Goal: Task Accomplishment & Management: Use online tool/utility

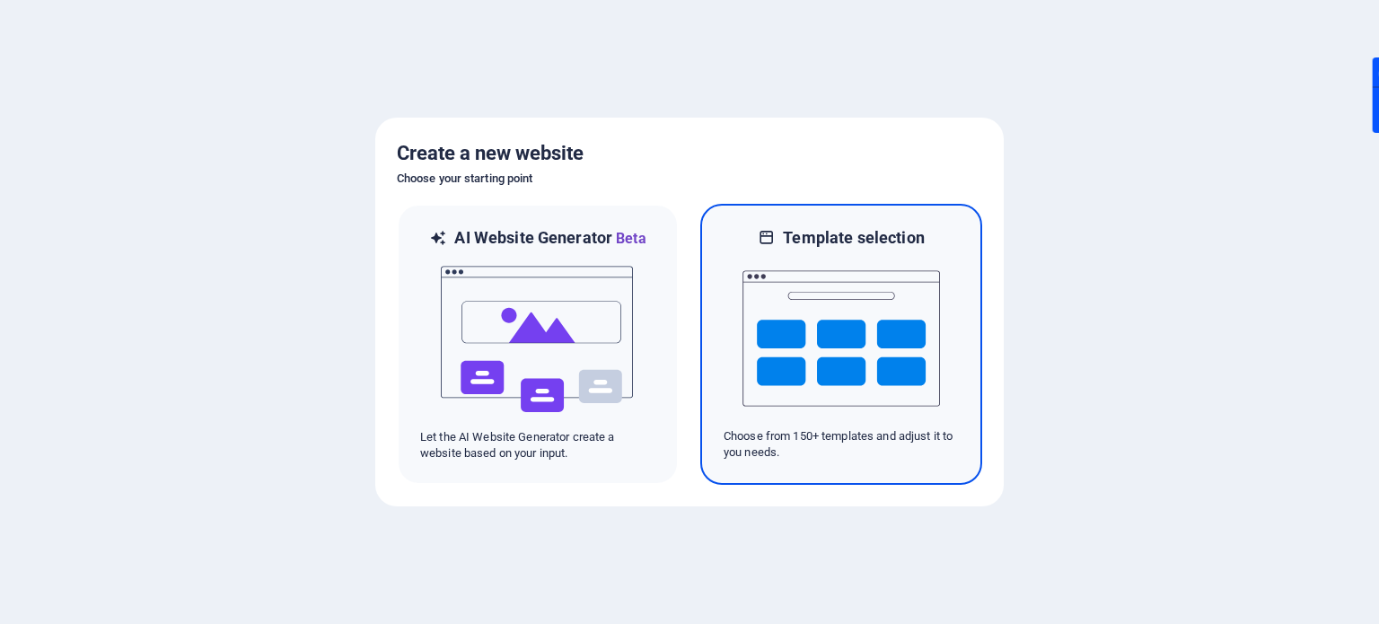
click at [839, 401] on img at bounding box center [842, 339] width 198 height 180
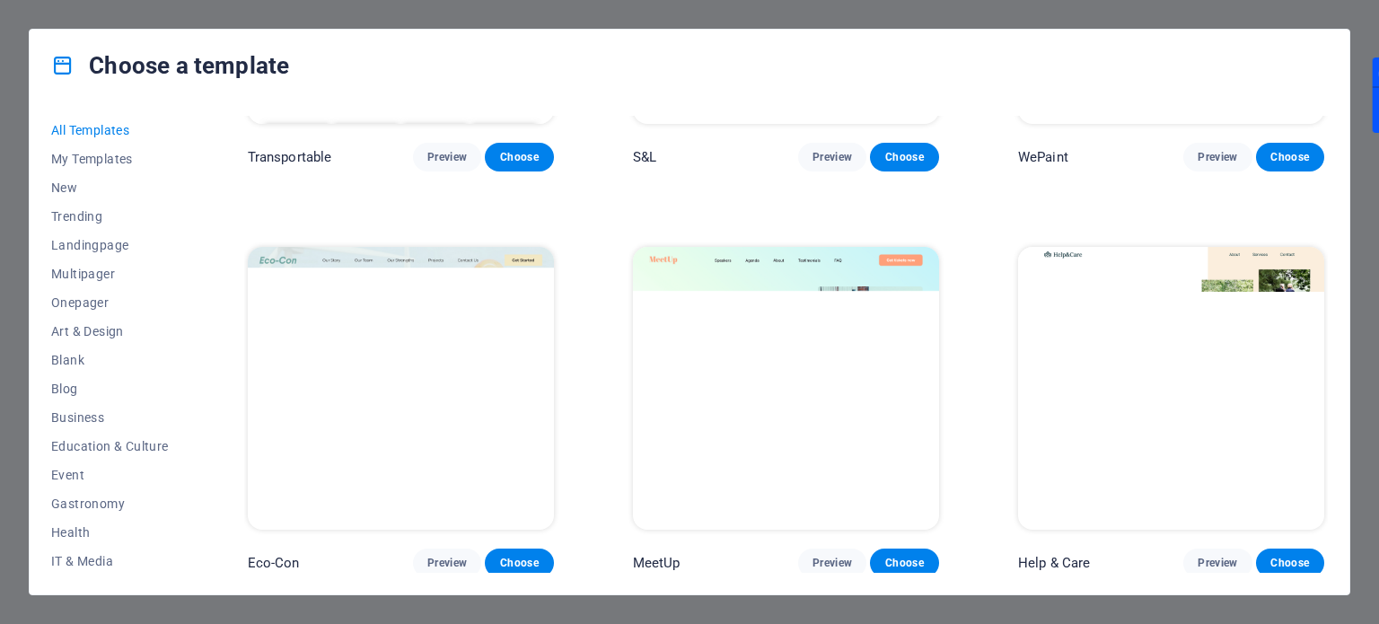
scroll to position [718, 0]
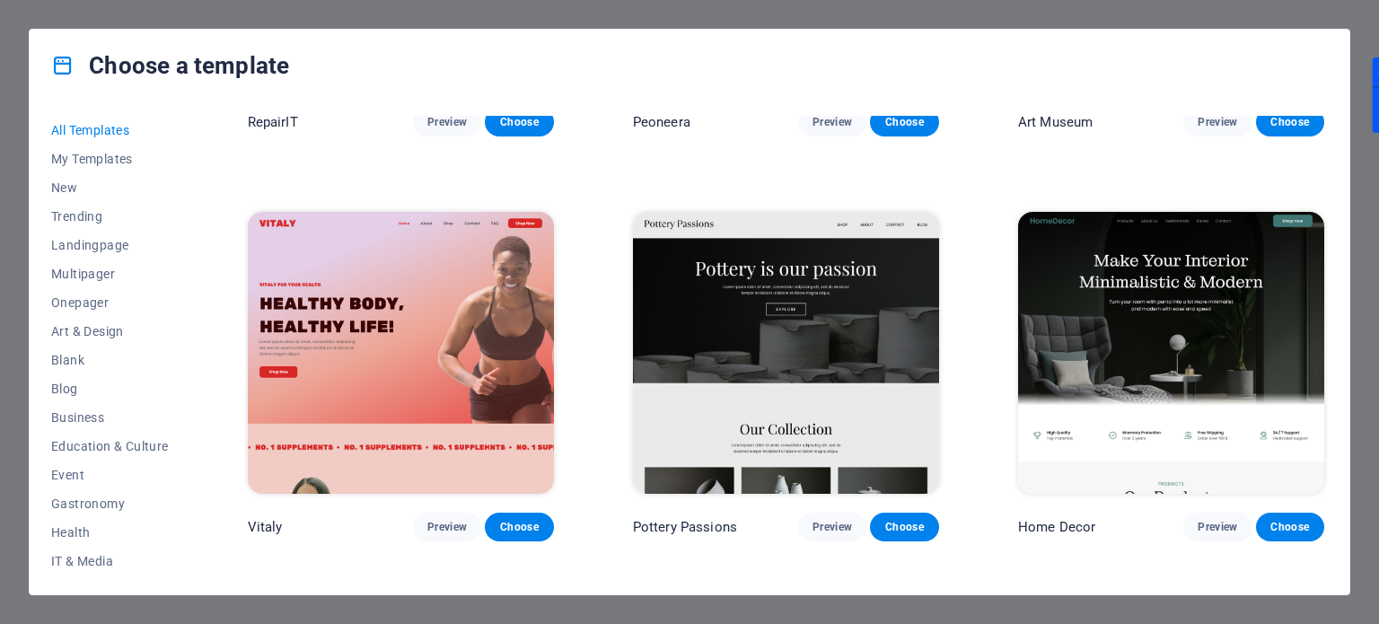
click at [1149, 297] on img at bounding box center [1171, 353] width 306 height 282
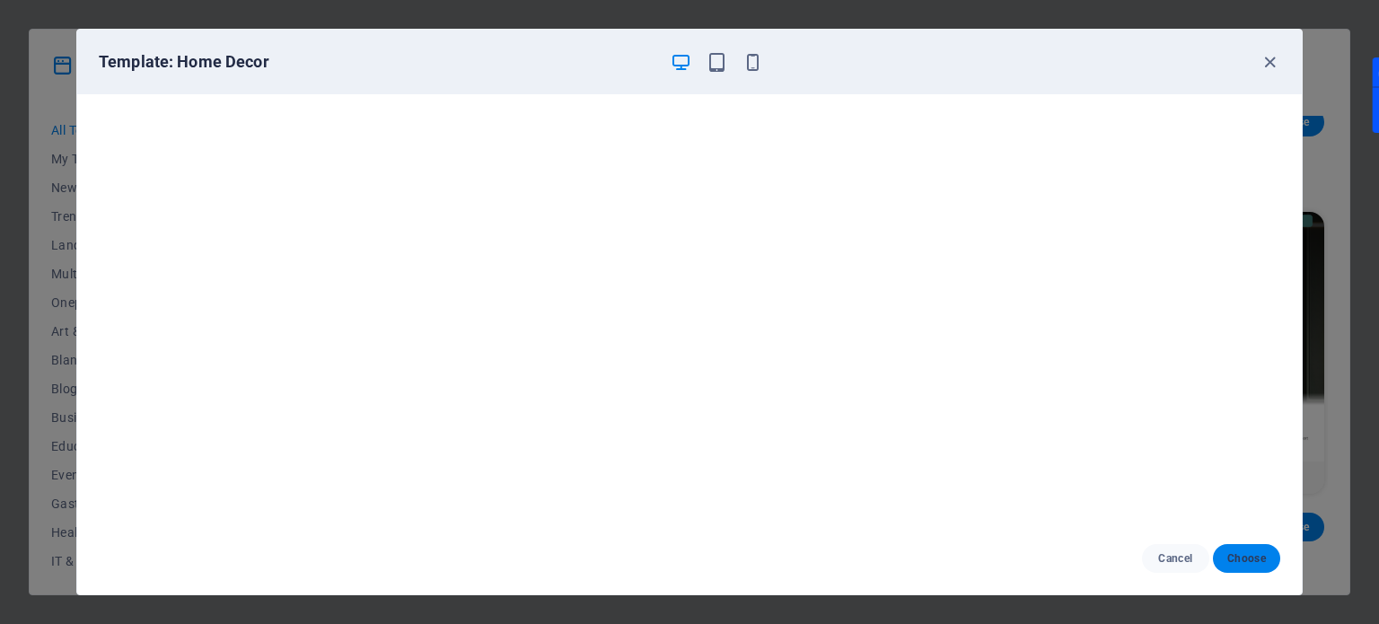
click at [1242, 566] on span "Choose" at bounding box center [1246, 558] width 39 height 14
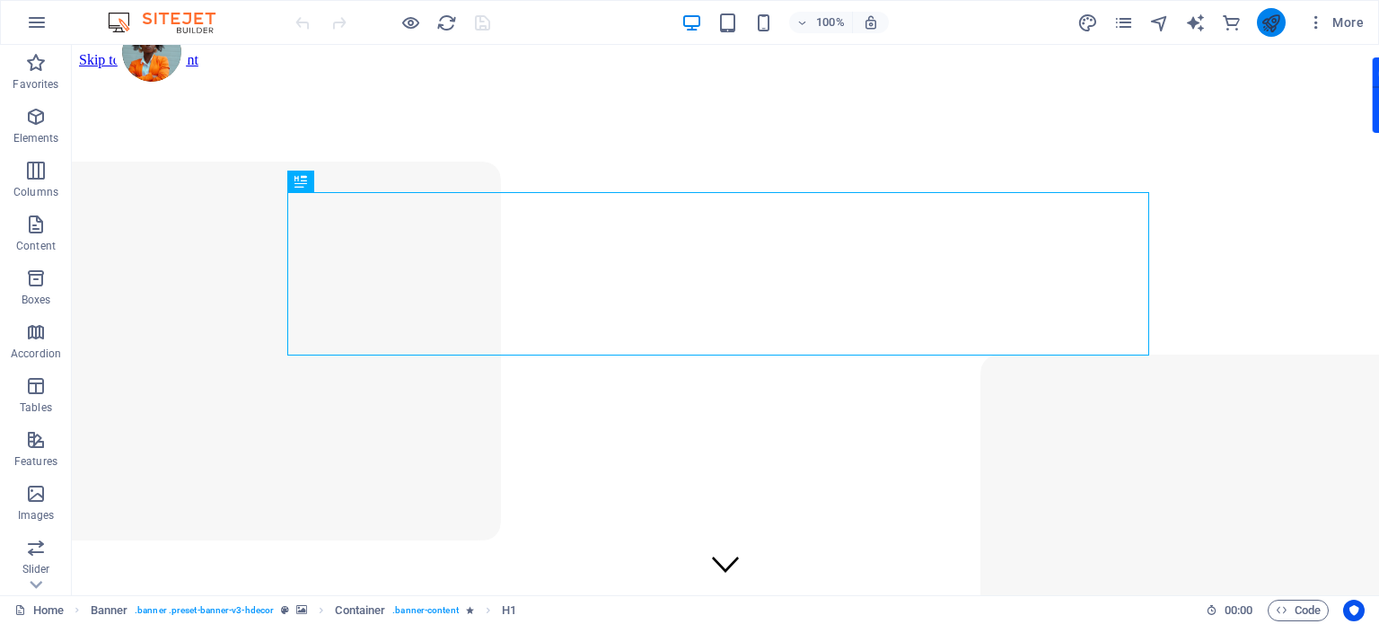
click at [1264, 24] on icon "publish" at bounding box center [1271, 23] width 21 height 21
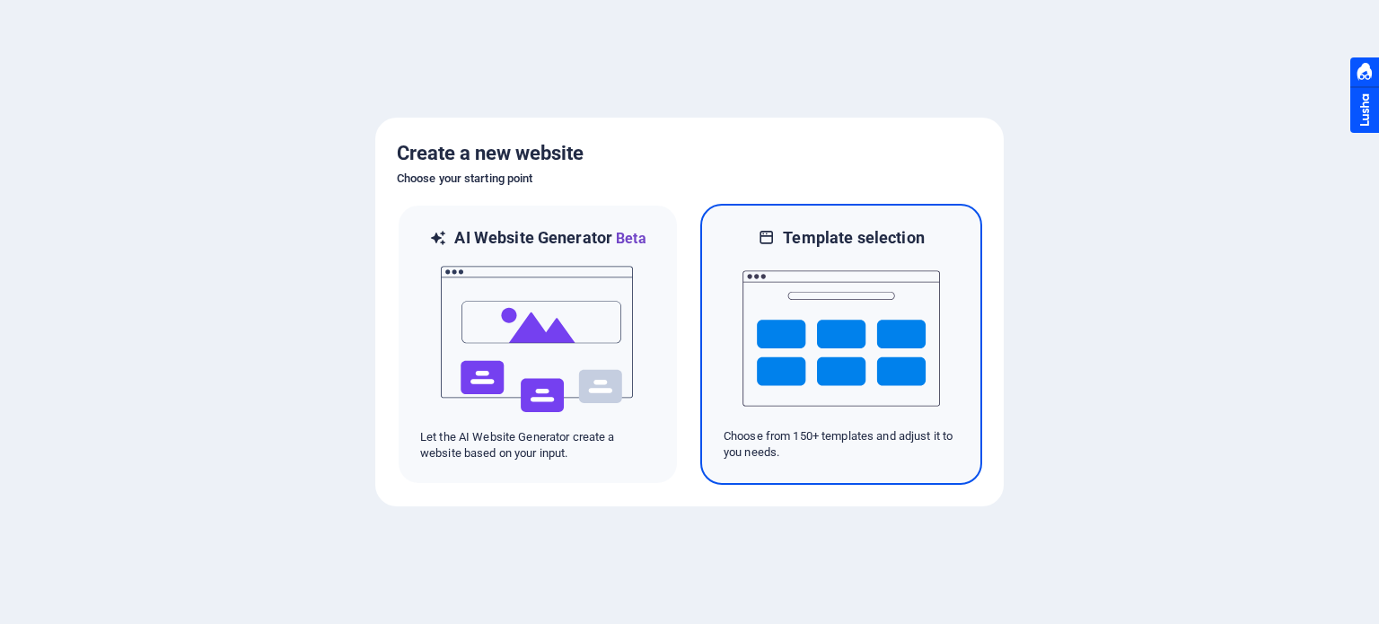
click at [875, 337] on img at bounding box center [842, 339] width 198 height 180
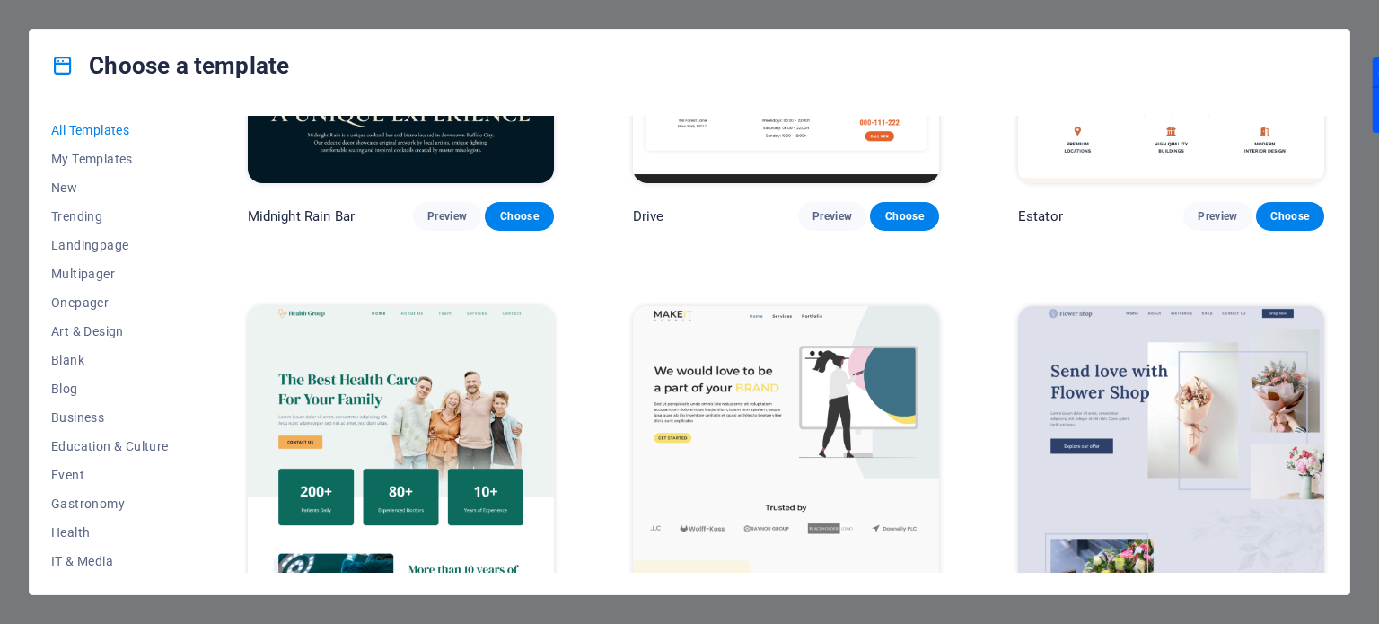
scroll to position [4759, 0]
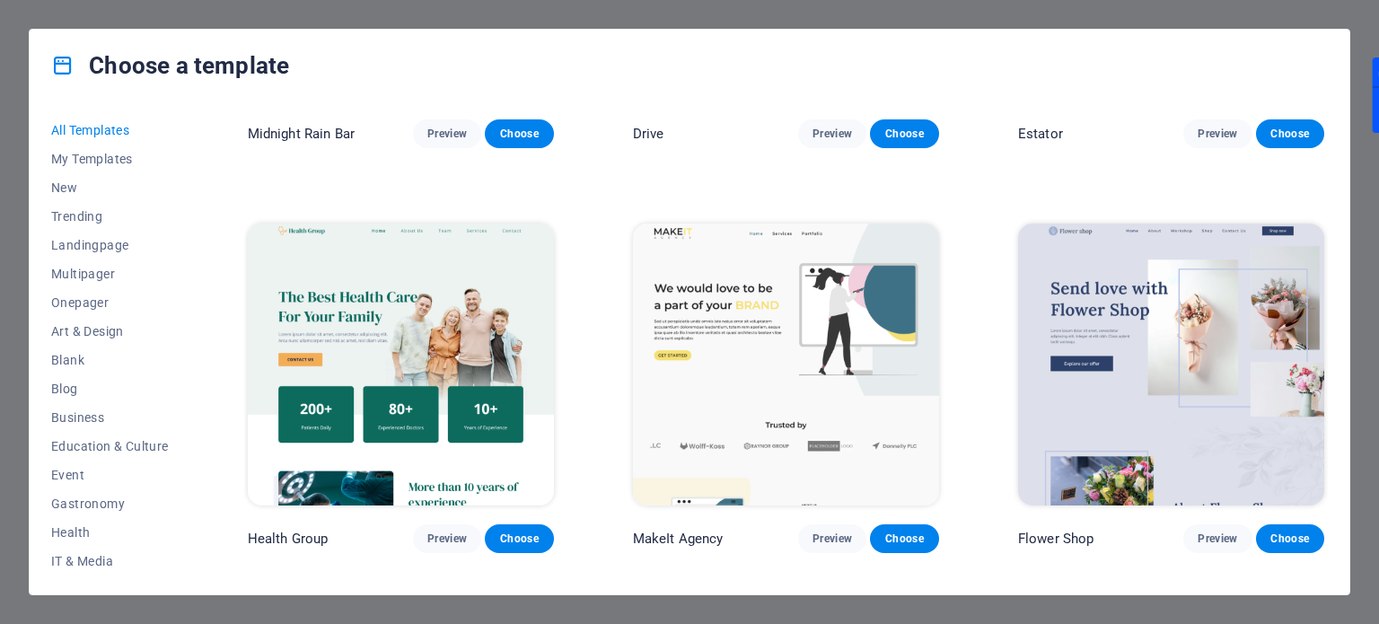
click at [460, 328] on img at bounding box center [401, 365] width 306 height 282
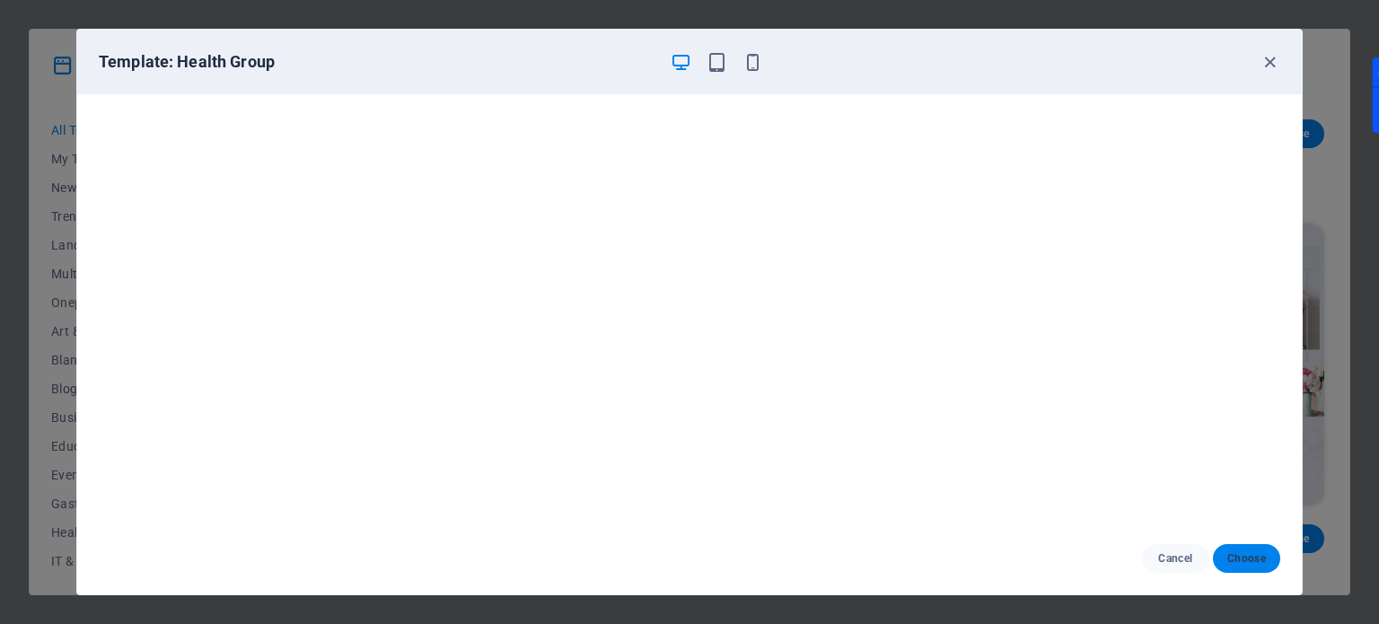
click at [1247, 549] on button "Choose" at bounding box center [1246, 558] width 67 height 29
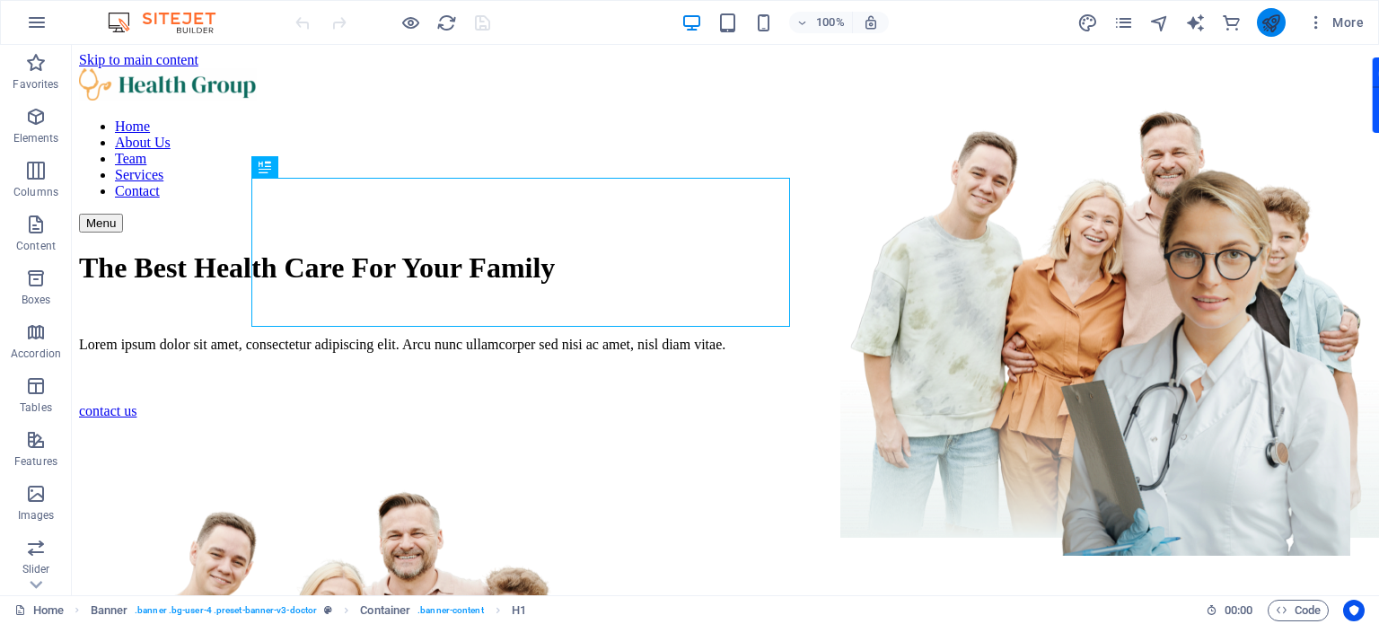
click at [1260, 20] on button "publish" at bounding box center [1271, 22] width 29 height 29
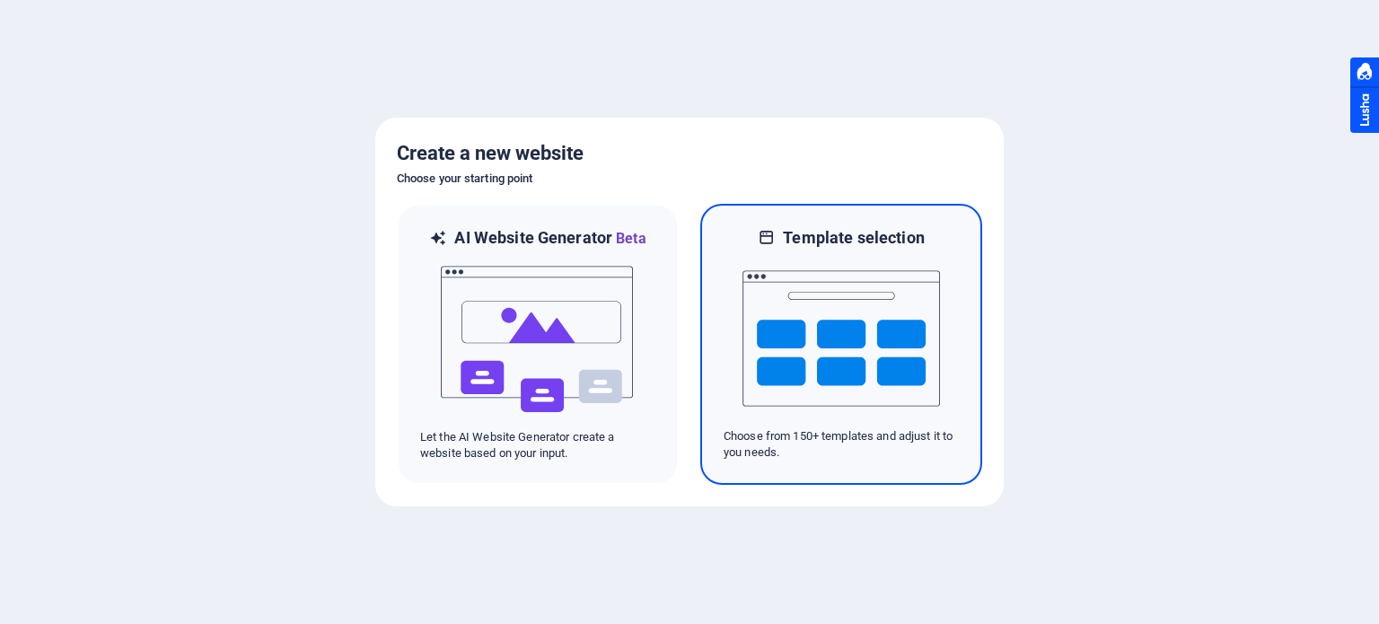
click at [775, 355] on img at bounding box center [842, 339] width 198 height 180
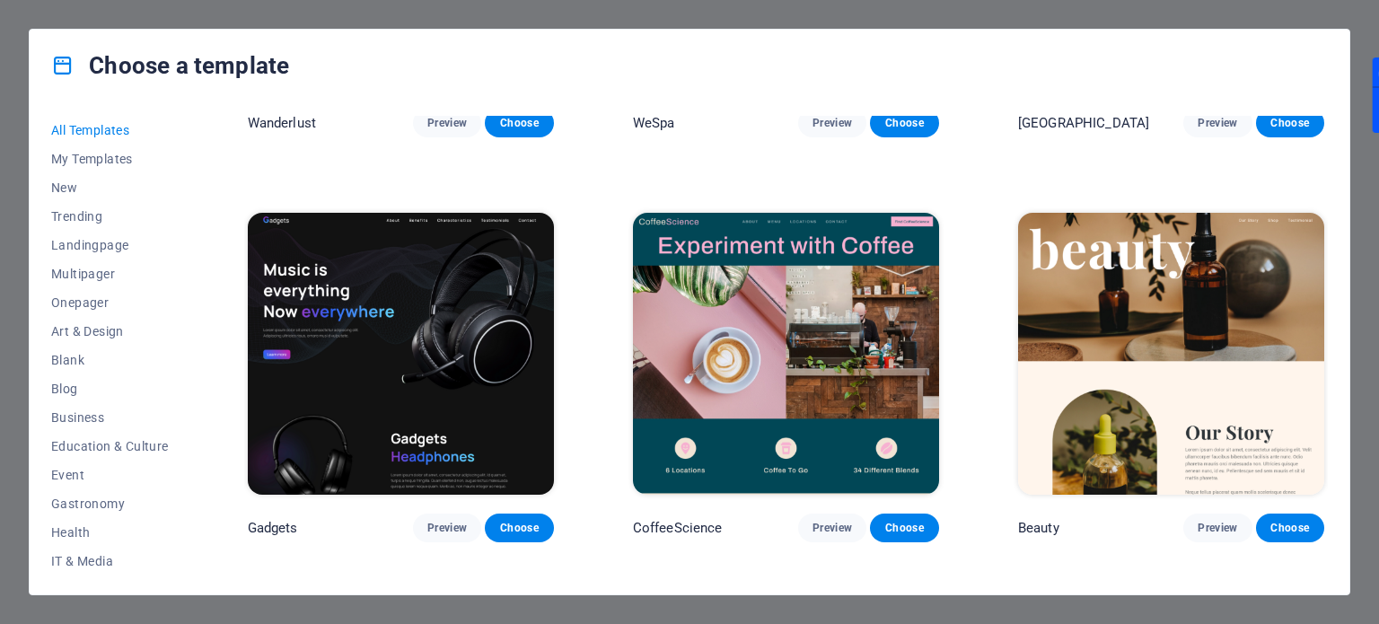
scroll to position [5649, 0]
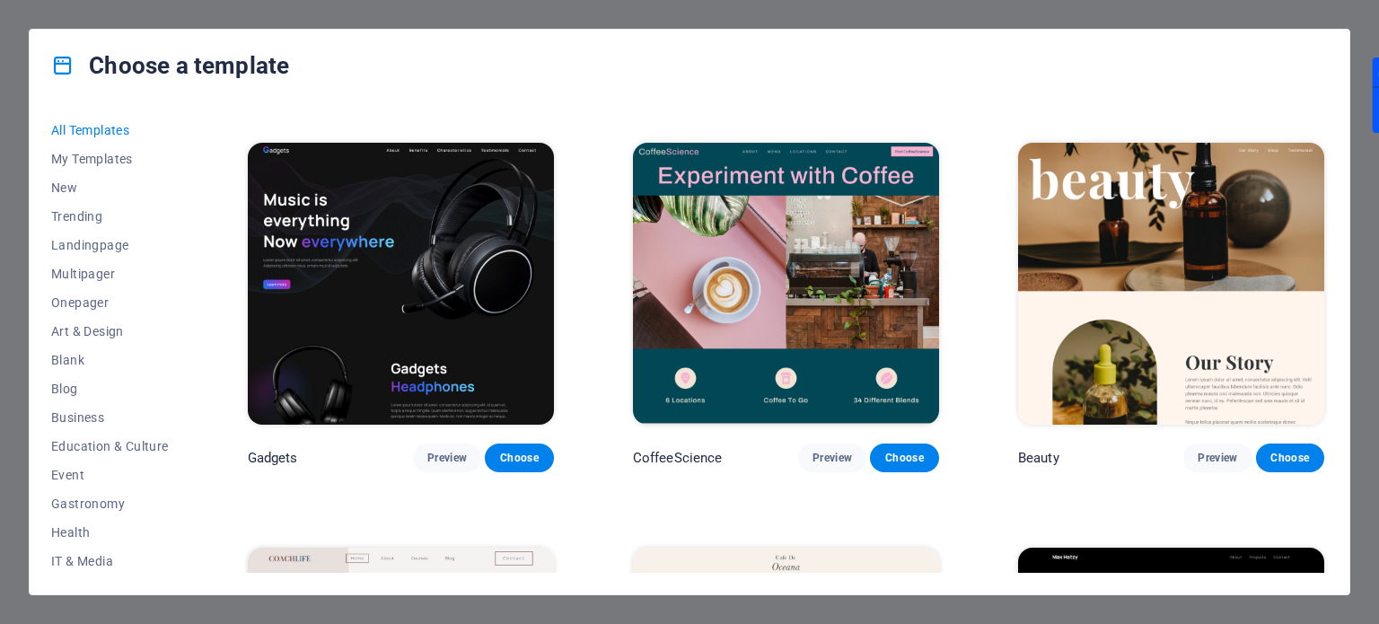
click at [1199, 275] on img at bounding box center [1171, 284] width 306 height 282
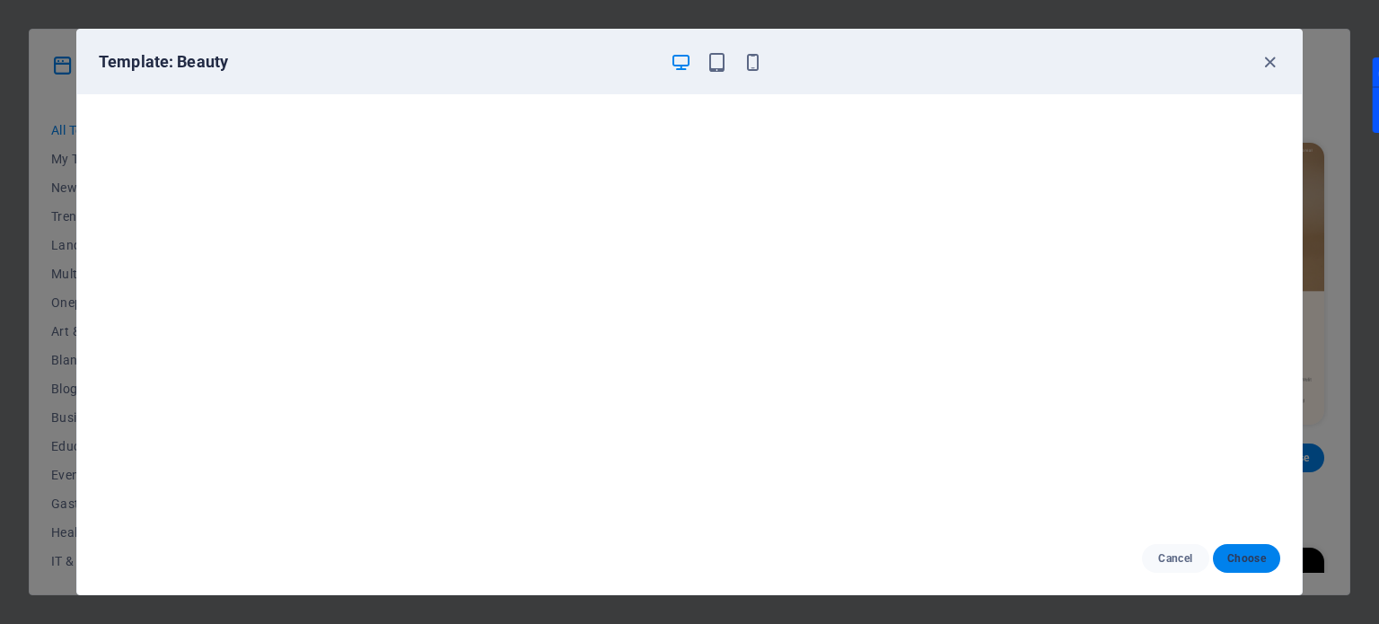
click at [1268, 567] on button "Choose" at bounding box center [1246, 558] width 67 height 29
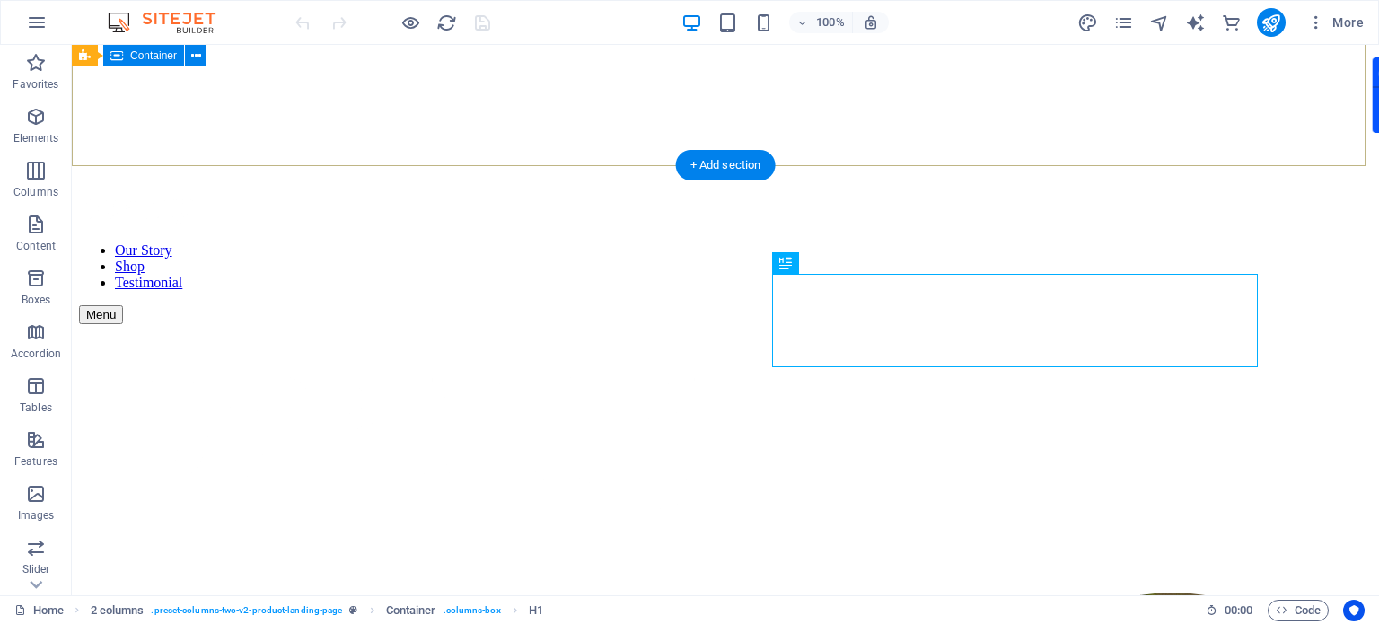
scroll to position [374, 0]
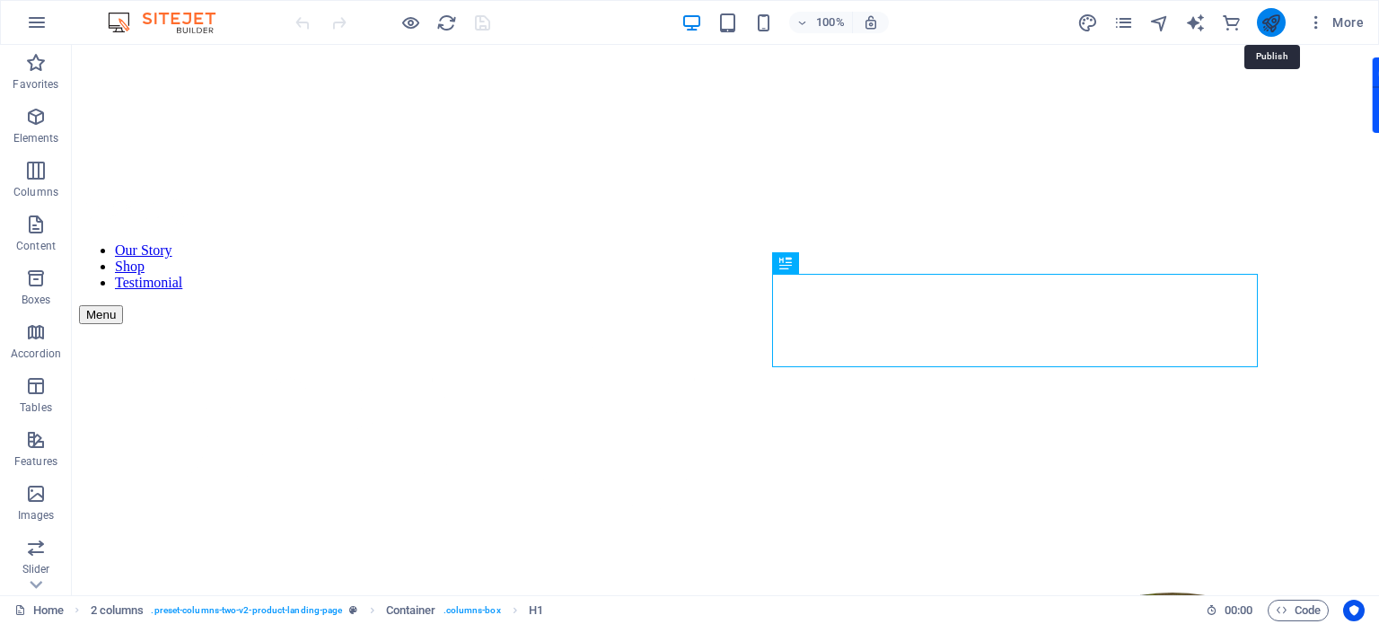
click at [1269, 22] on icon "publish" at bounding box center [1271, 23] width 21 height 21
